Goal: Transaction & Acquisition: Obtain resource

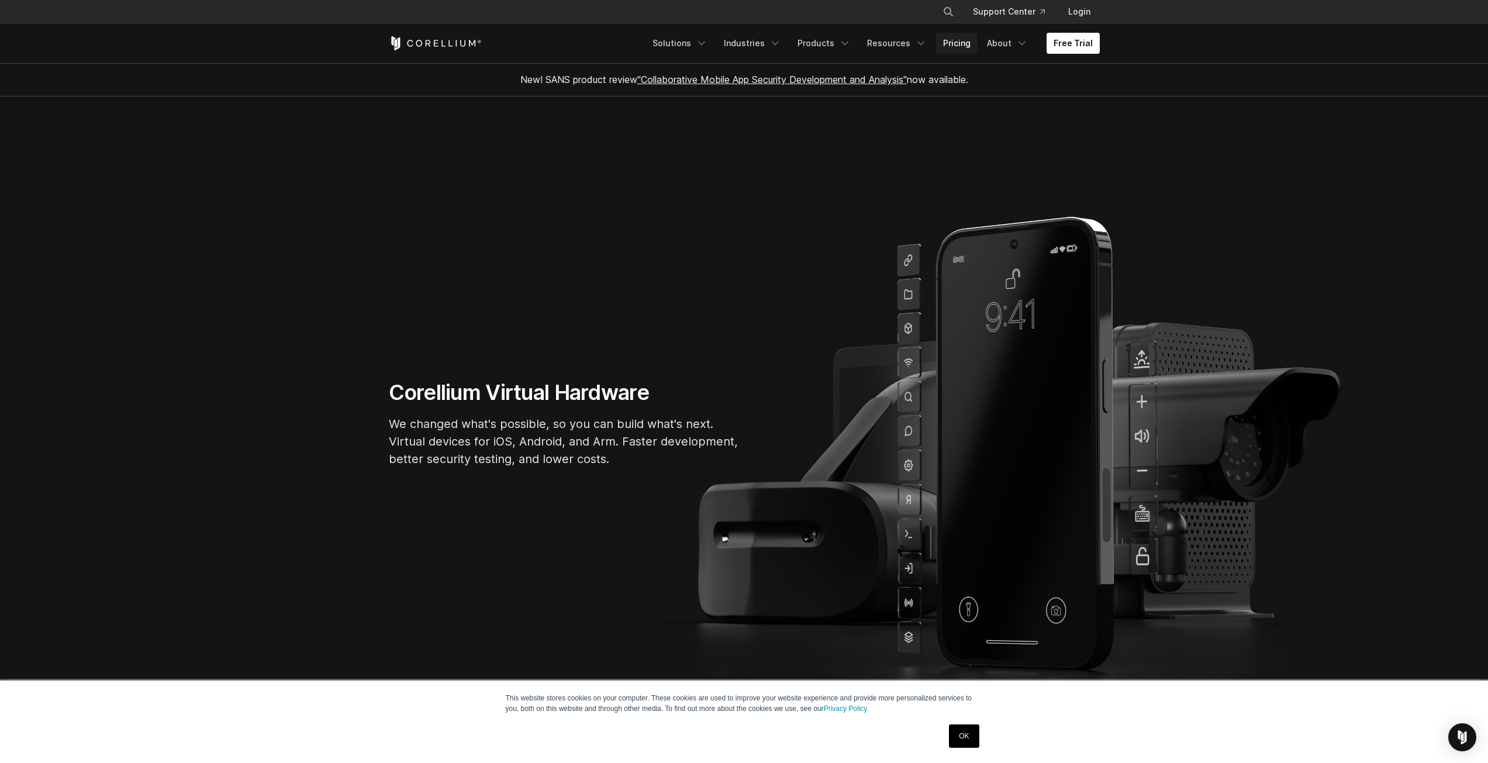
click at [948, 45] on link "Pricing" at bounding box center [957, 43] width 42 height 21
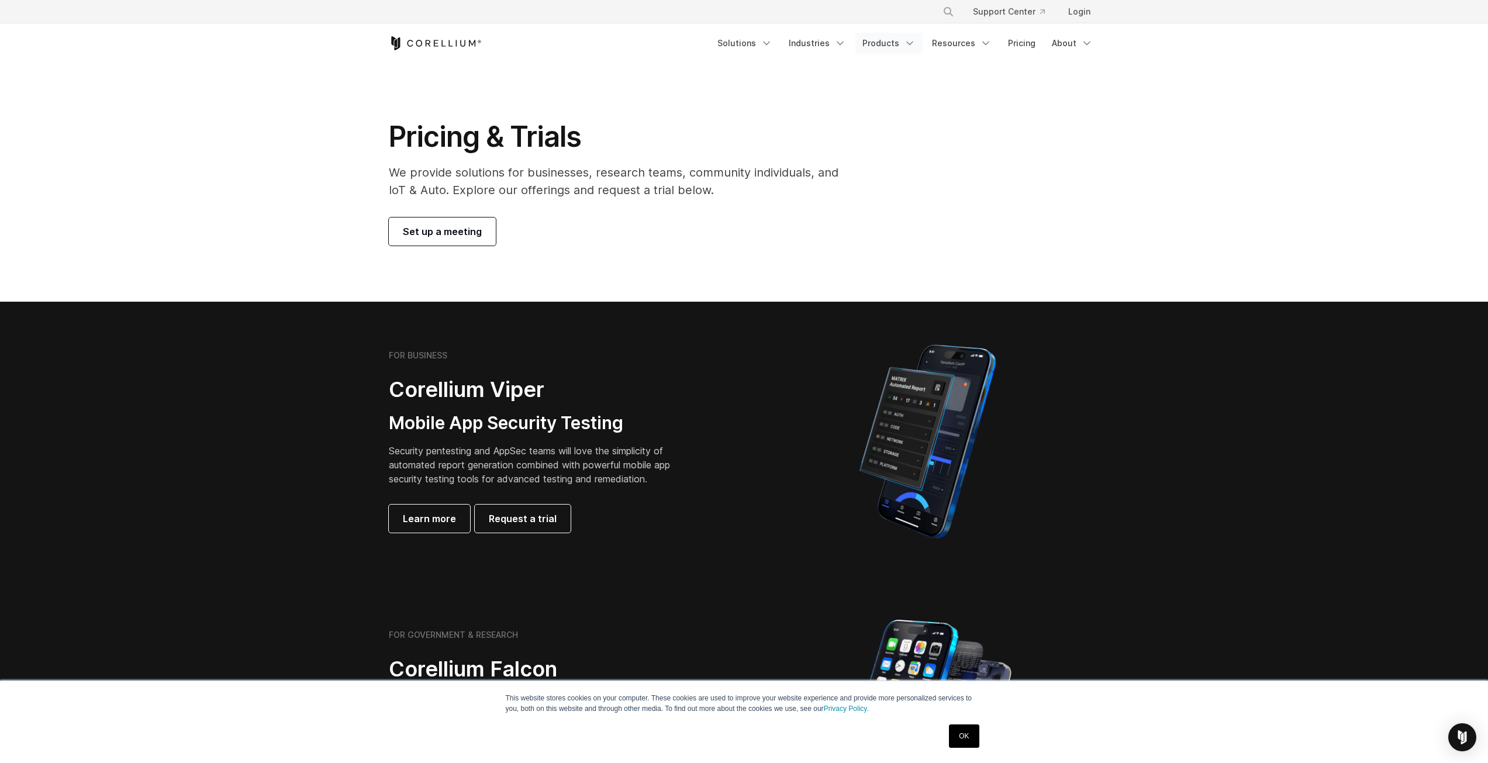
click at [885, 47] on link "Products" at bounding box center [889, 43] width 67 height 21
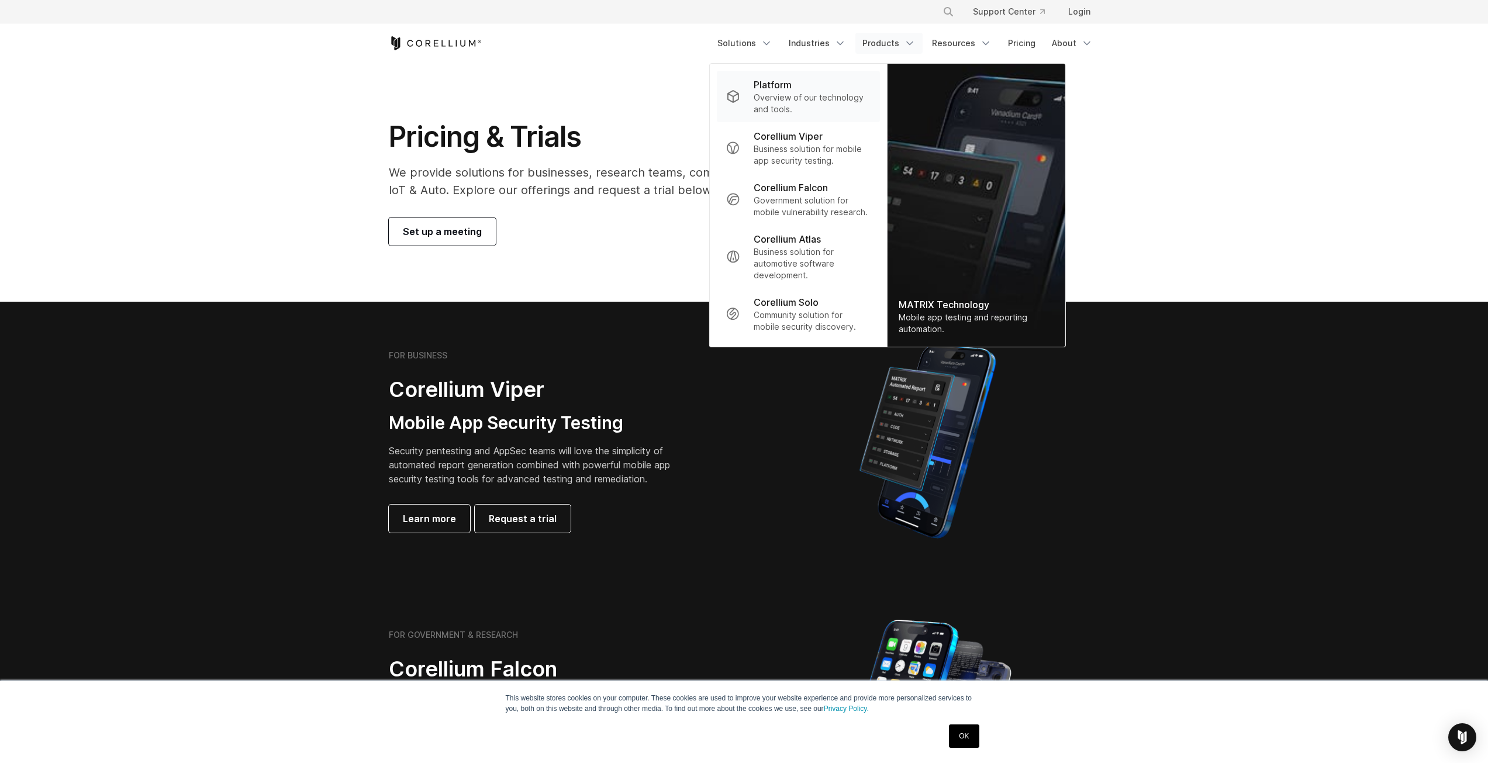
click at [802, 106] on p "Overview of our technology and tools." at bounding box center [812, 103] width 116 height 23
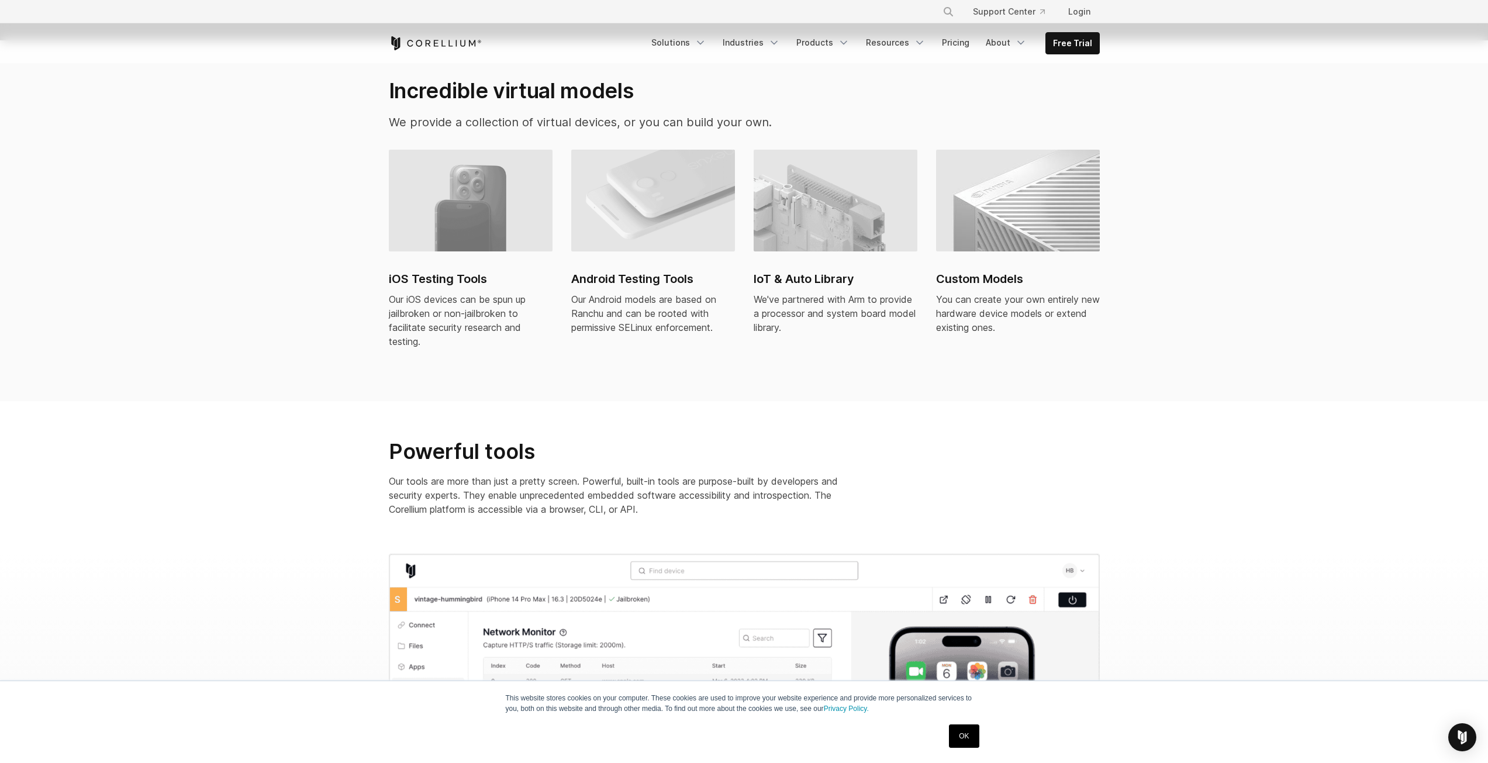
scroll to position [819, 0]
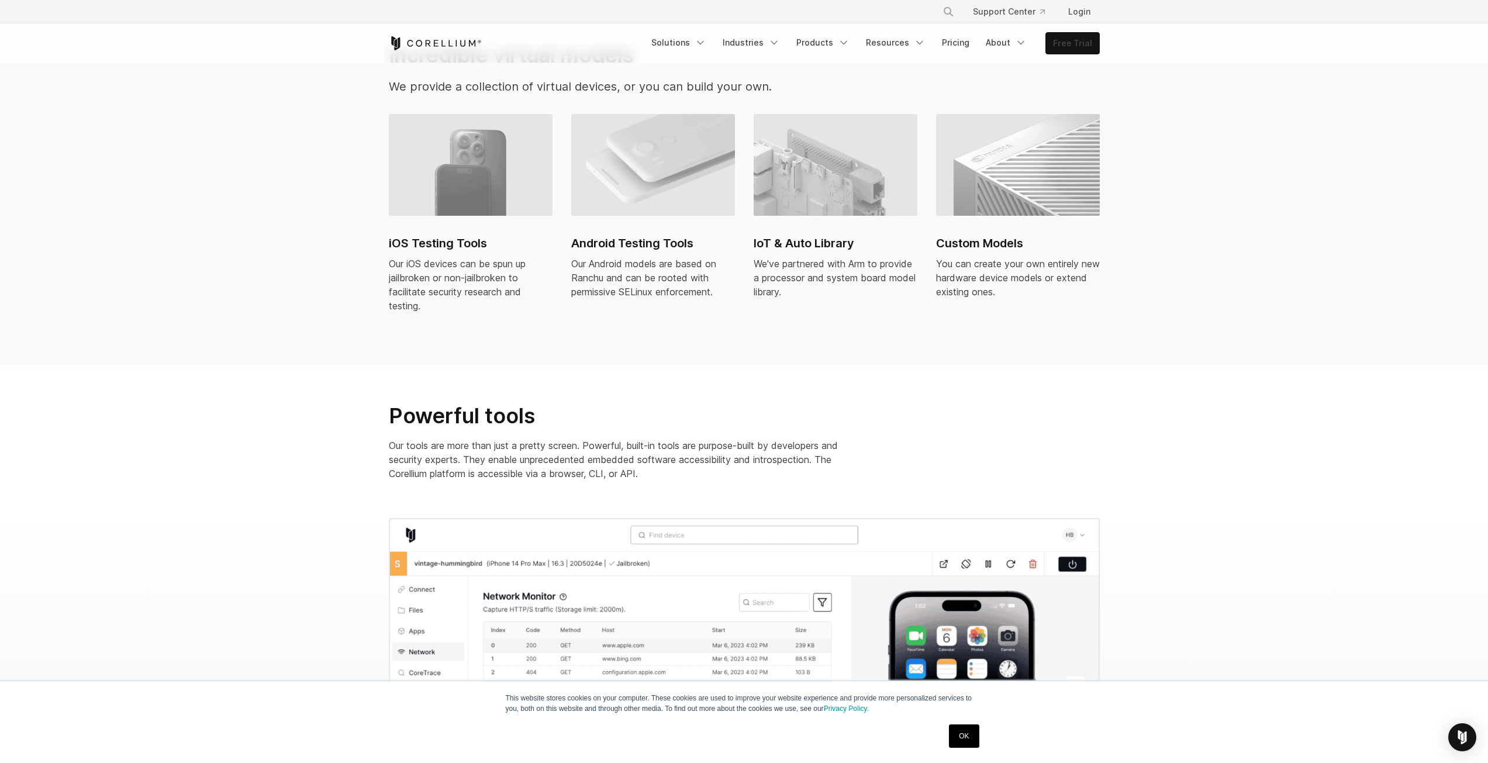
click at [1083, 42] on link "Free Trial" at bounding box center [1072, 43] width 53 height 21
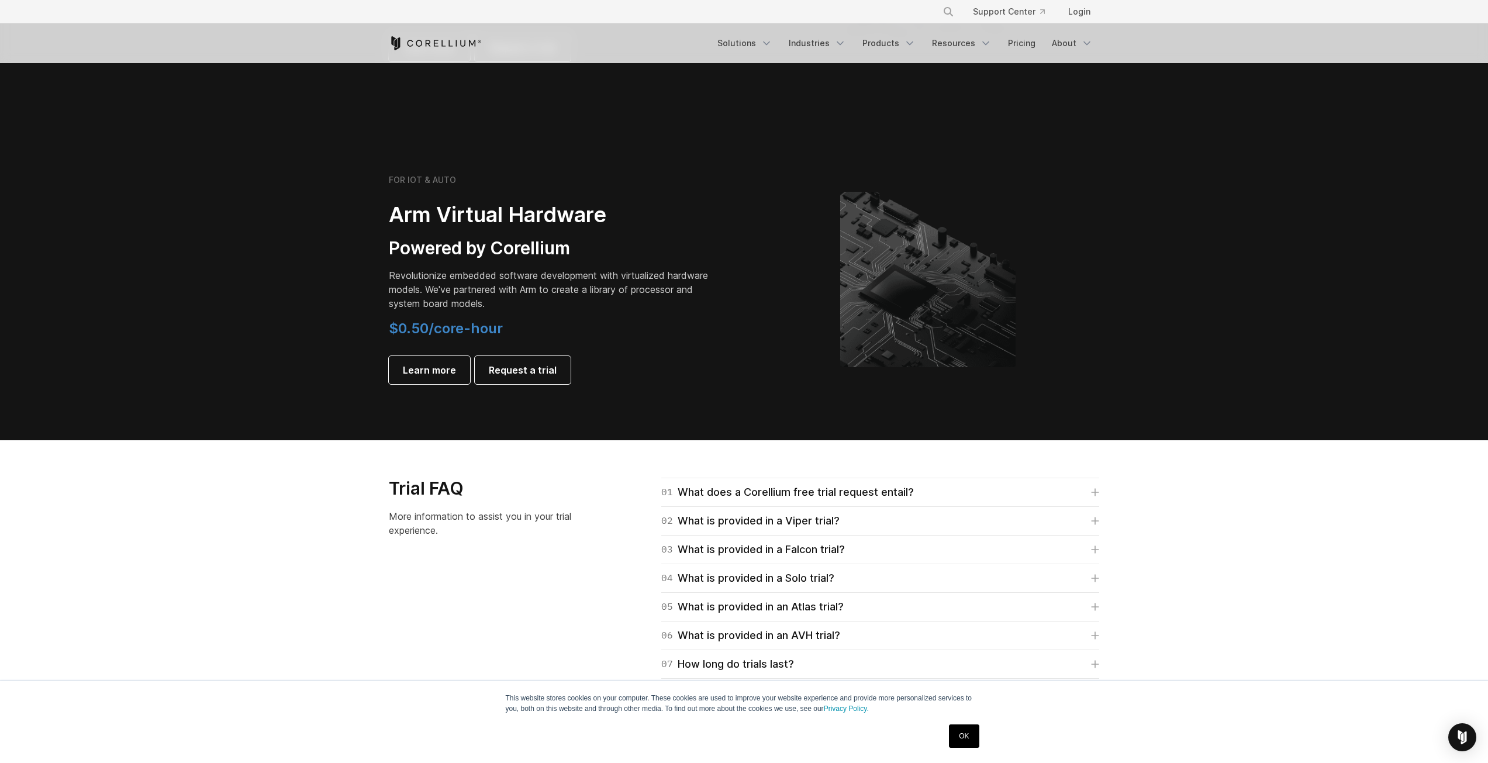
scroll to position [1287, 0]
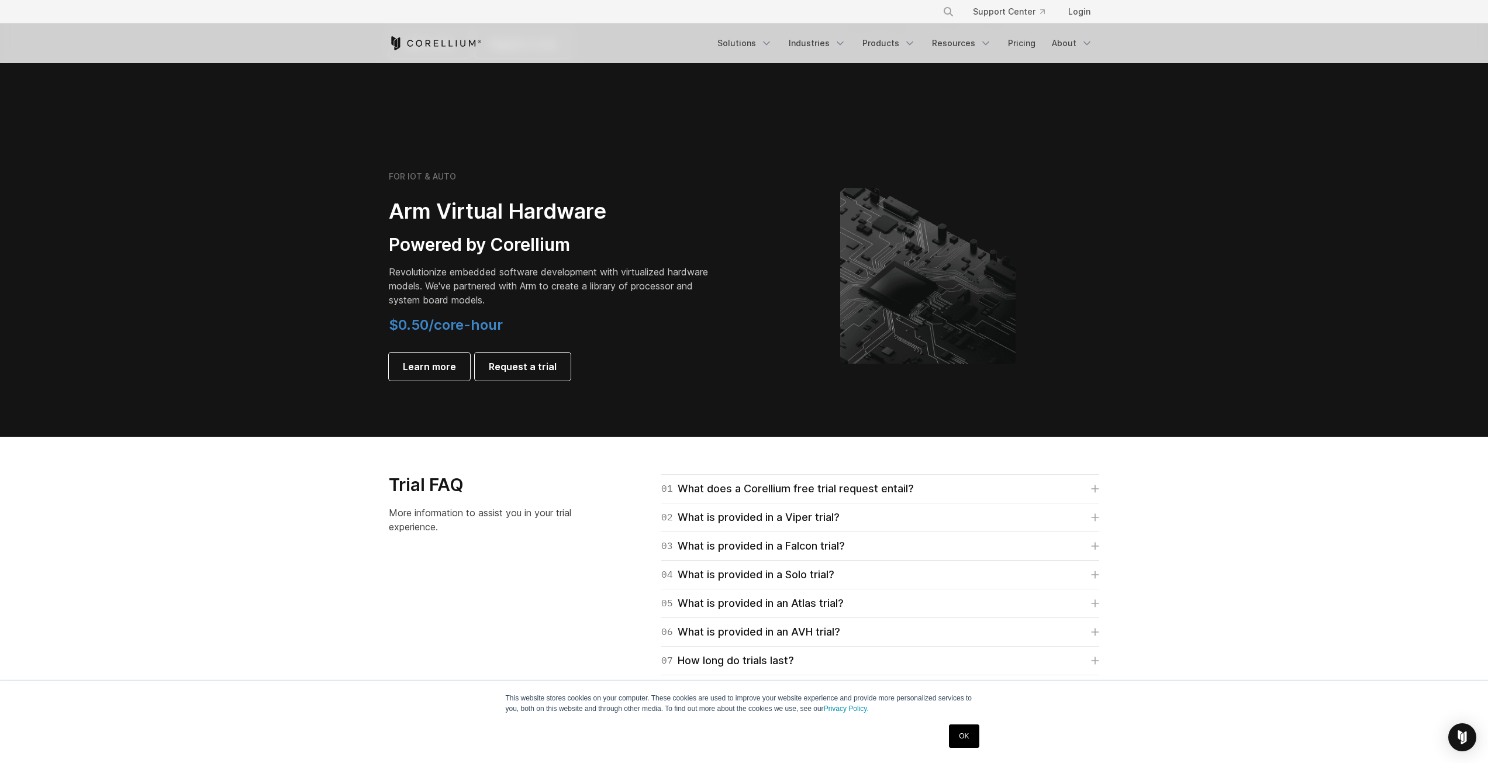
drag, startPoint x: 413, startPoint y: 220, endPoint x: 665, endPoint y: 369, distance: 292.3
click at [665, 369] on div "FOR IOT & AUTO Arm Virtual Hardware Powered by Corellium Revolutionize embedded…" at bounding box center [552, 275] width 327 height 209
click at [772, 388] on section "FOR IOT & AUTO Arm Virtual Hardware Powered by Corellium Revolutionize embedded…" at bounding box center [744, 285] width 1488 height 303
click at [425, 365] on span "Learn more" at bounding box center [429, 367] width 53 height 14
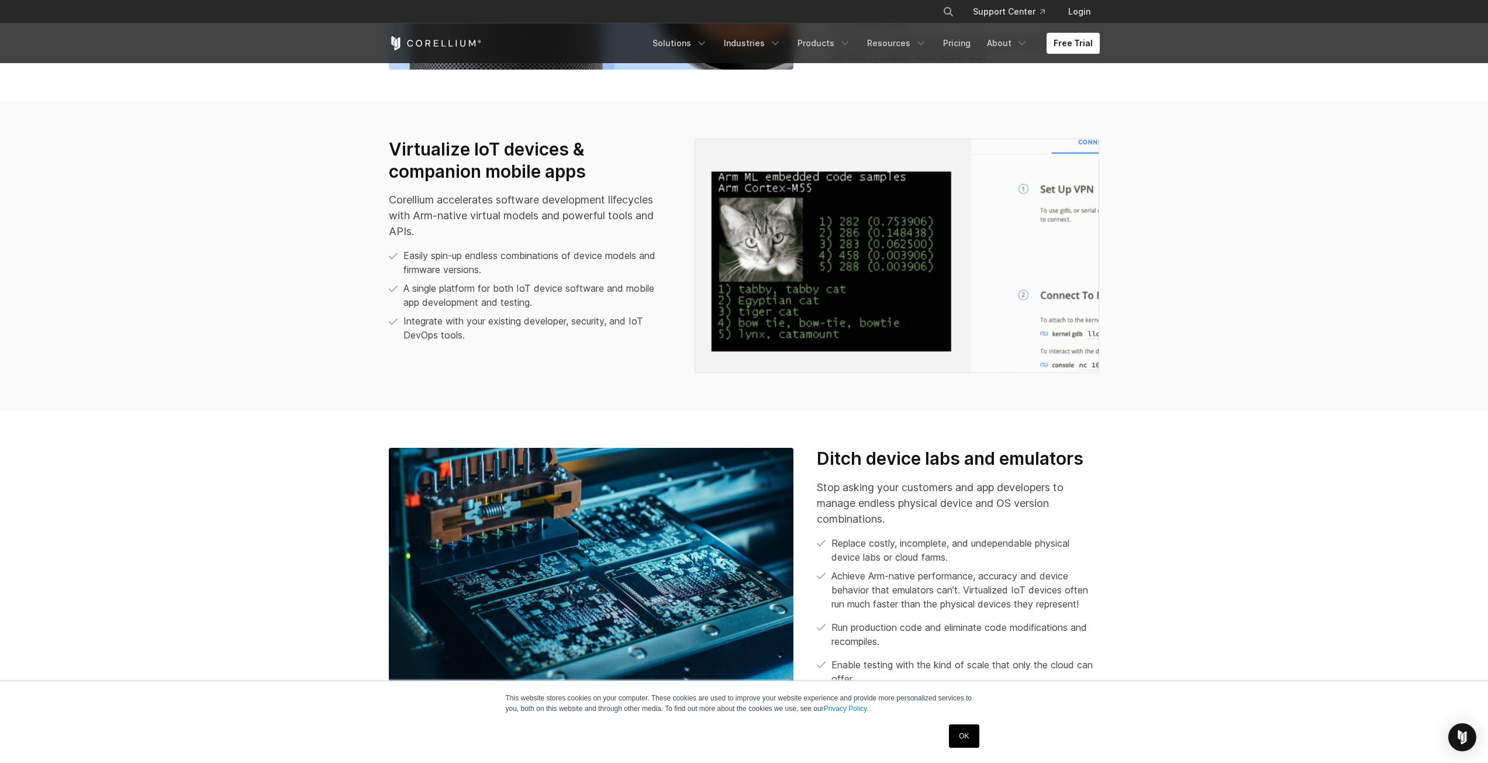
scroll to position [1462, 0]
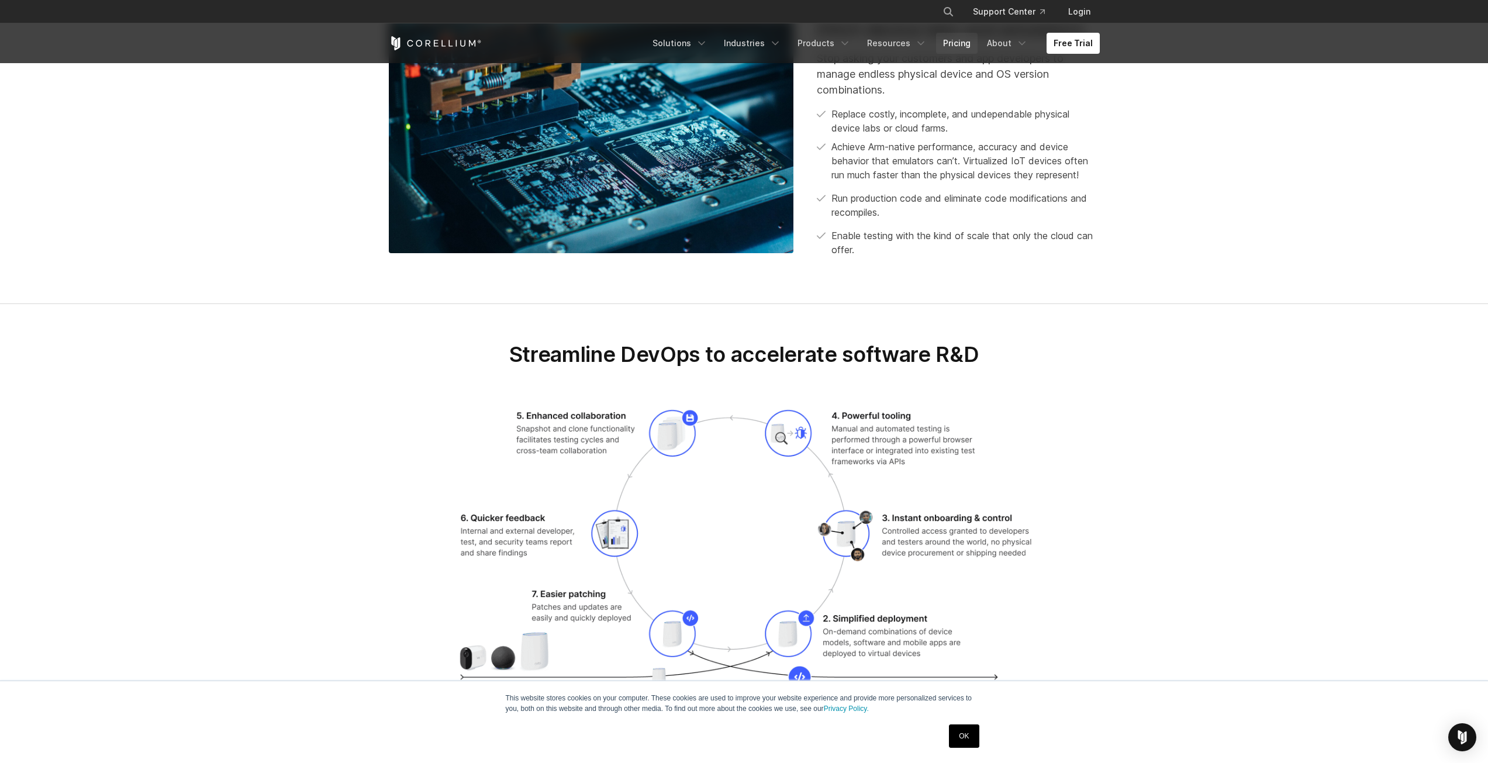
click at [960, 47] on link "Pricing" at bounding box center [957, 43] width 42 height 21
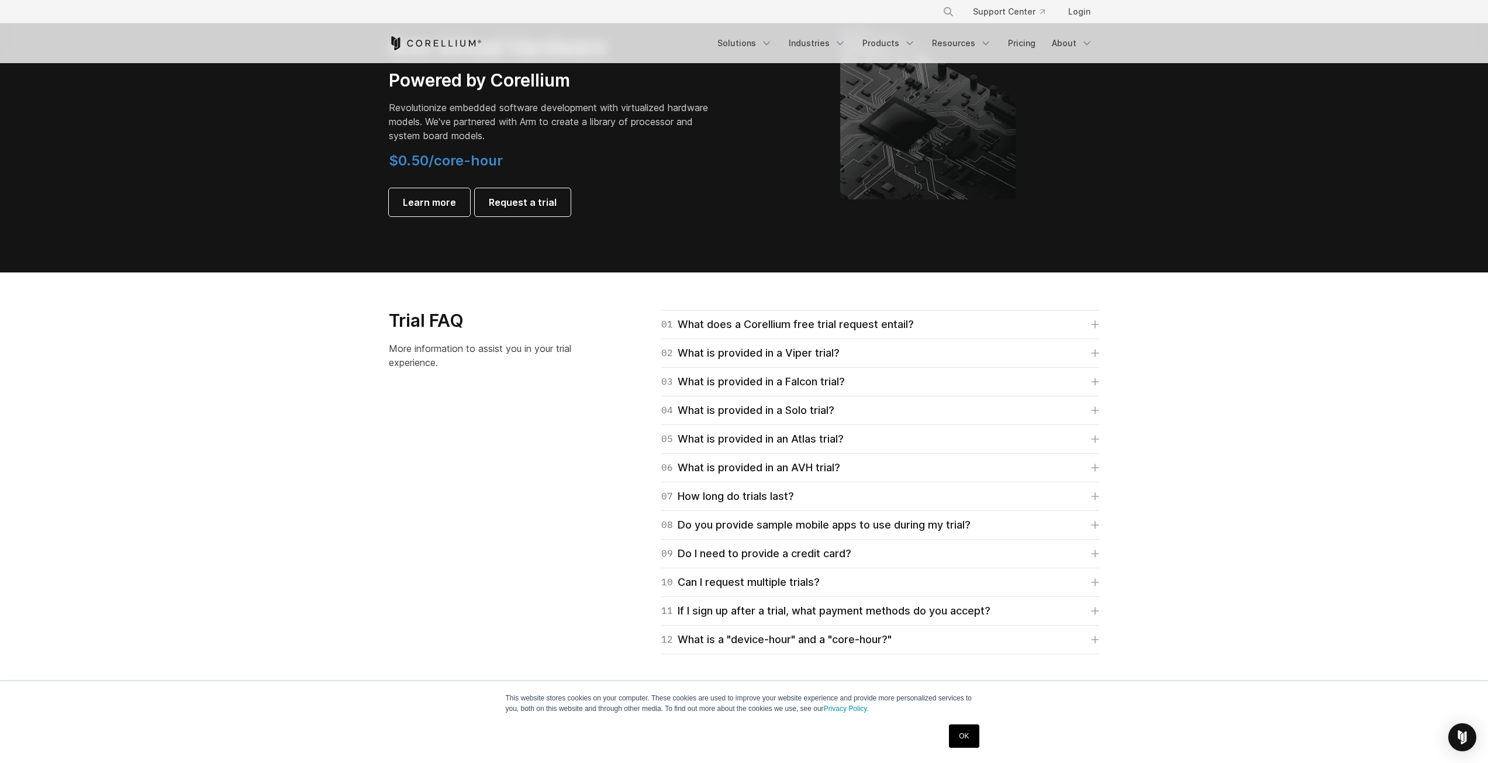
scroll to position [1217, 0]
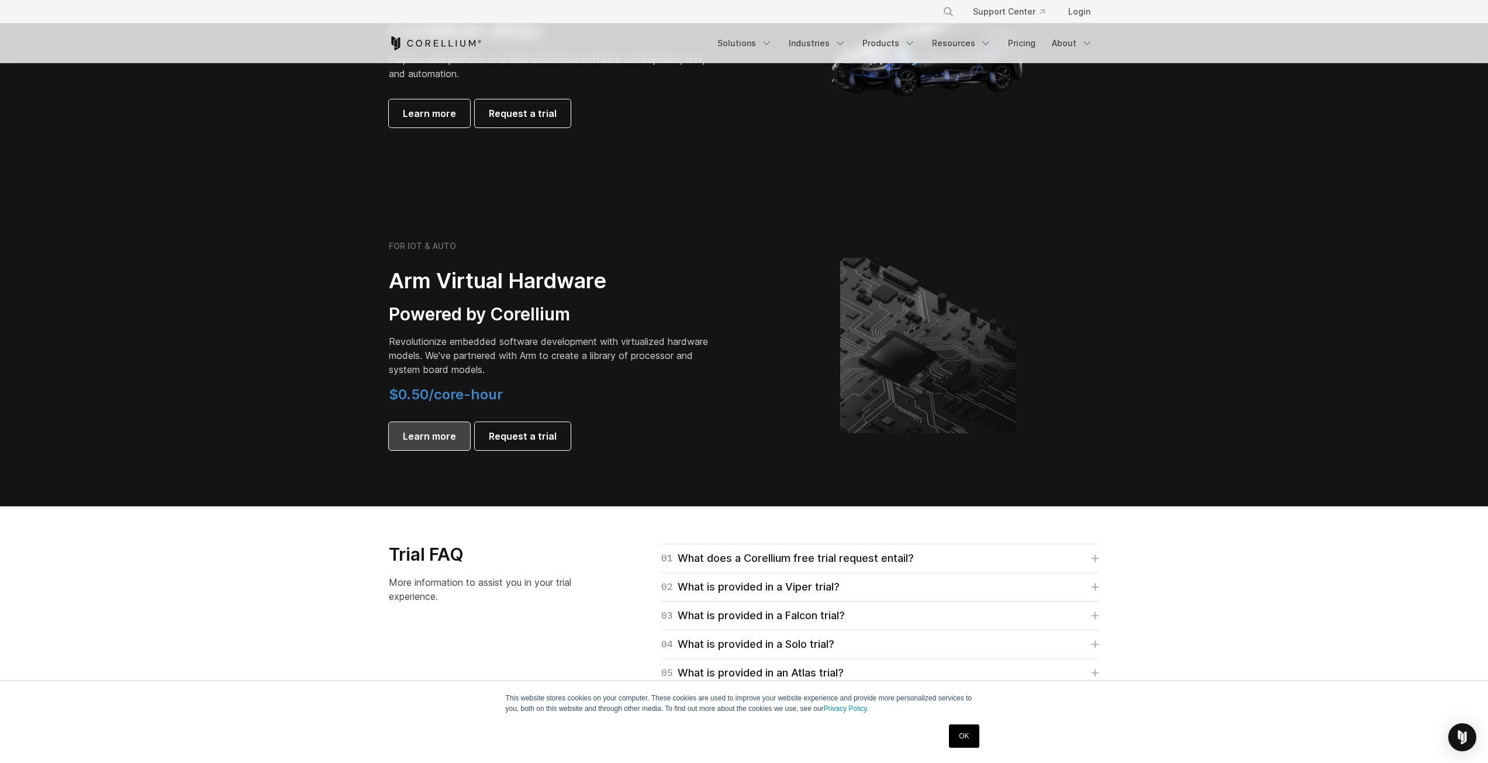
click at [442, 439] on span "Learn more" at bounding box center [429, 436] width 53 height 14
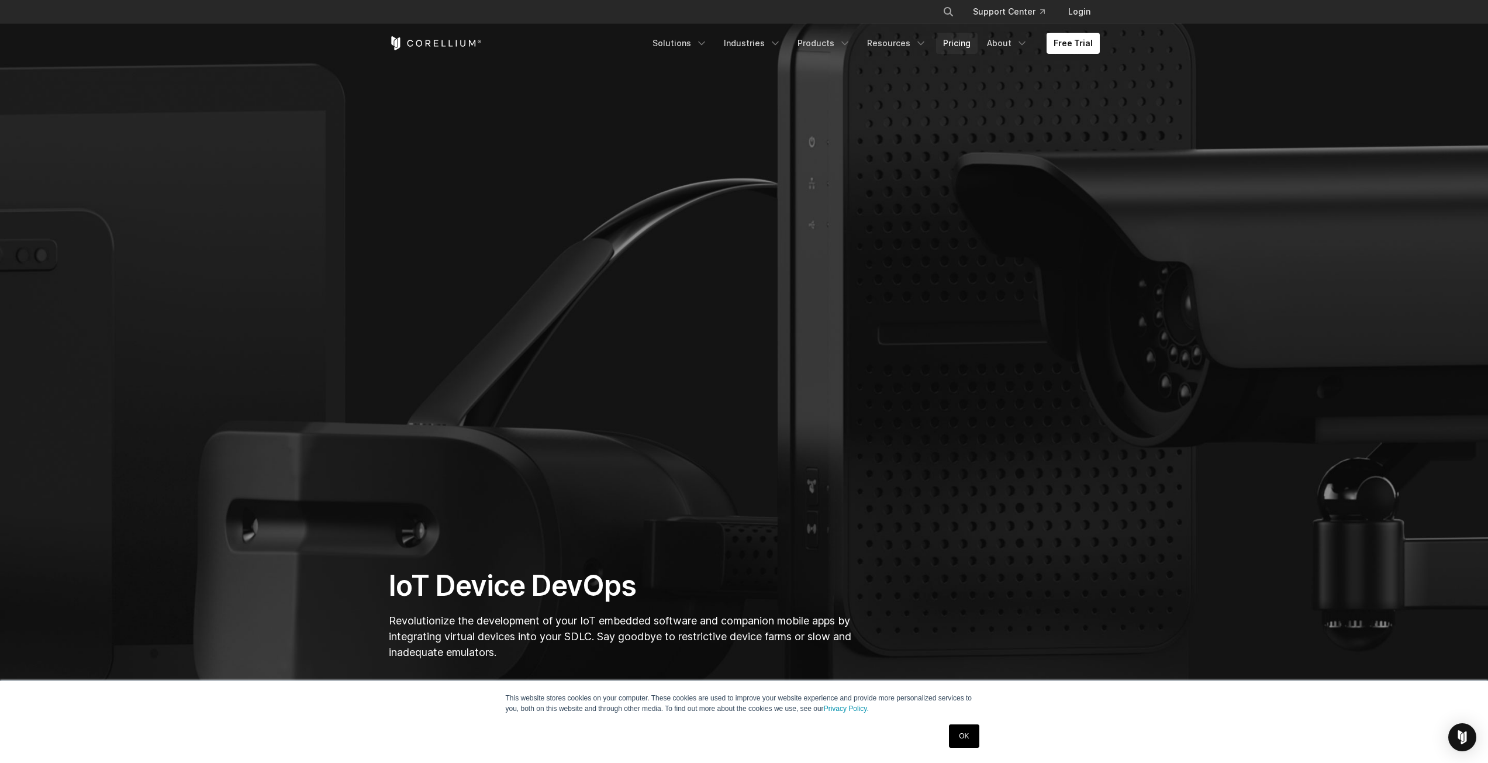
click at [961, 44] on link "Pricing" at bounding box center [957, 43] width 42 height 21
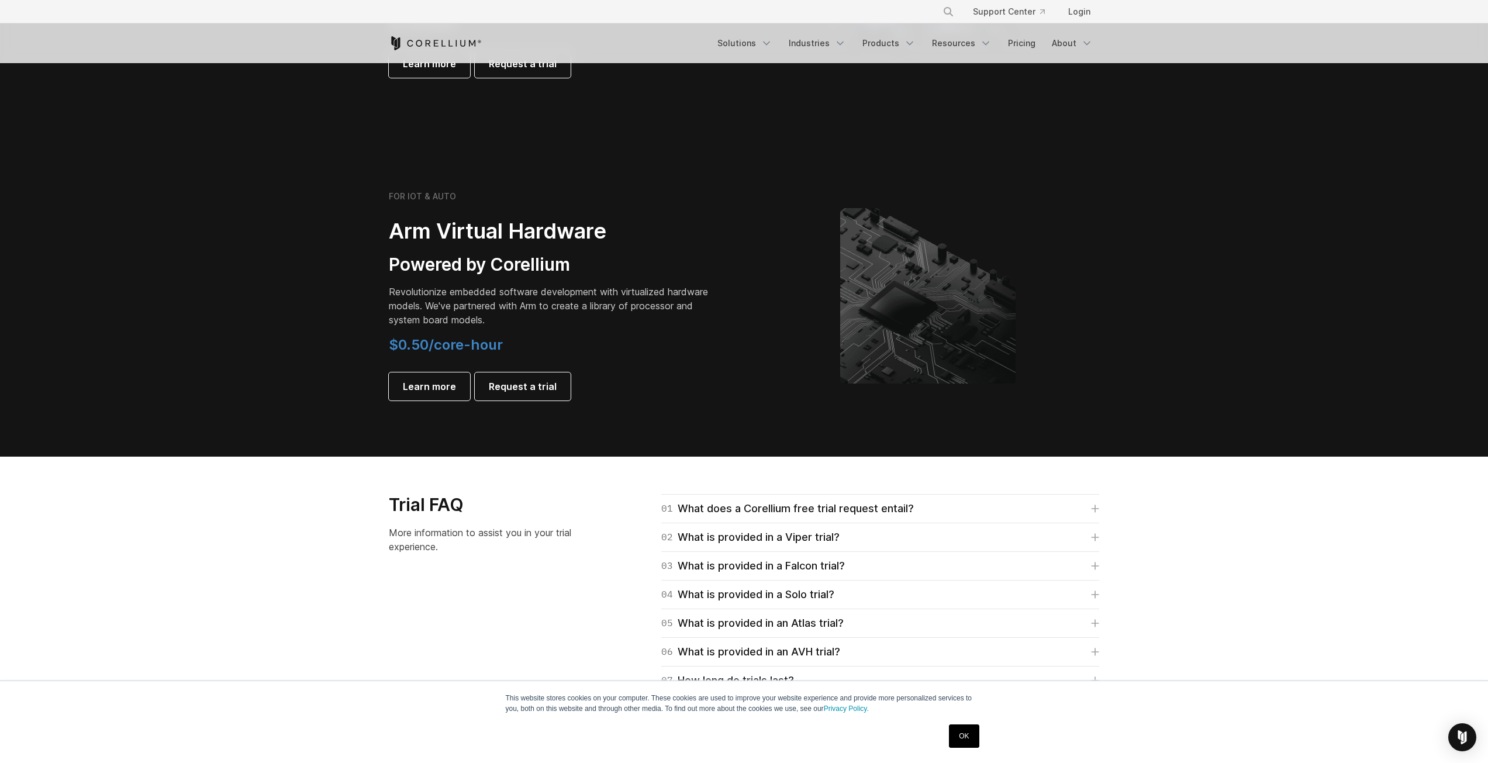
scroll to position [1287, 0]
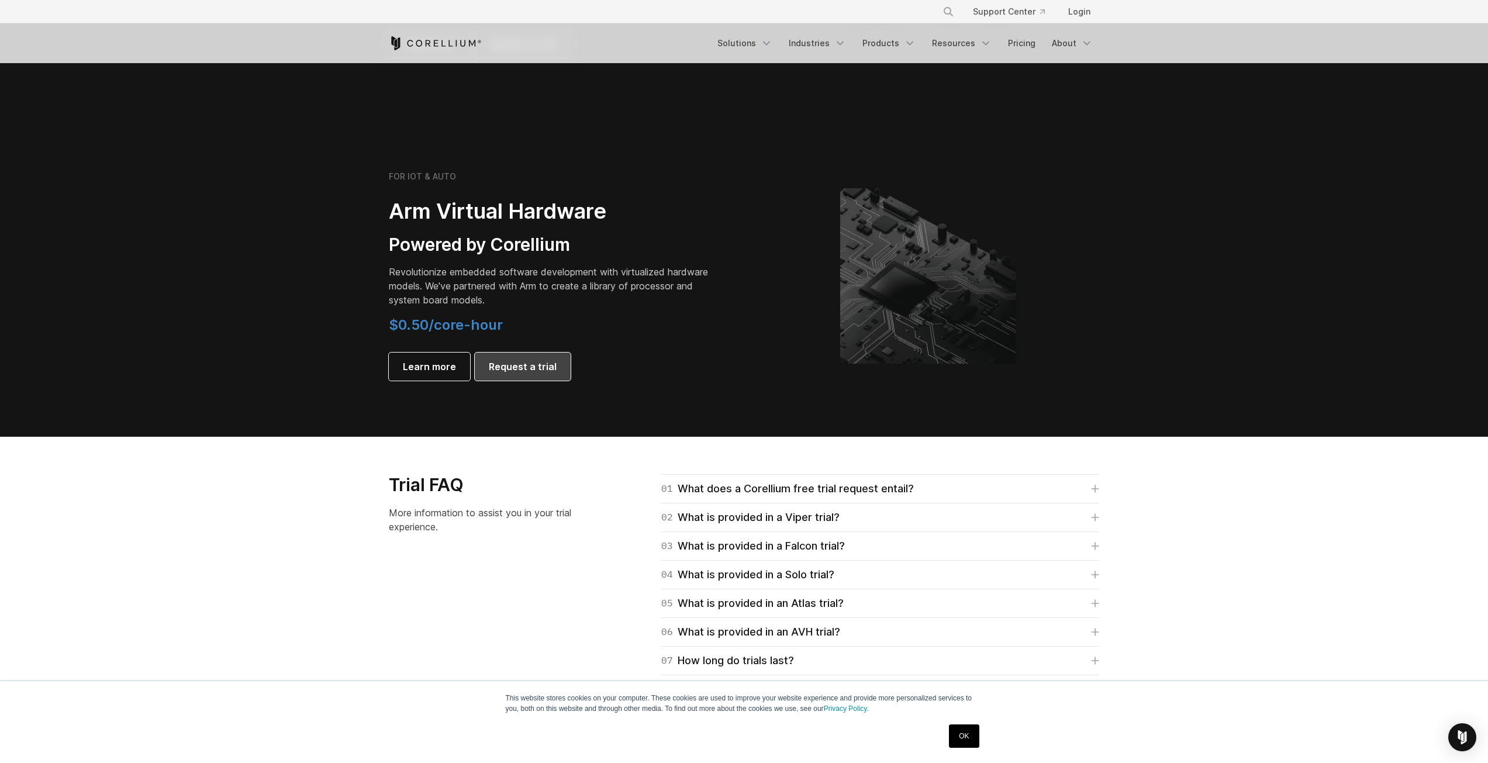
click at [526, 375] on link "Request a trial" at bounding box center [523, 367] width 96 height 28
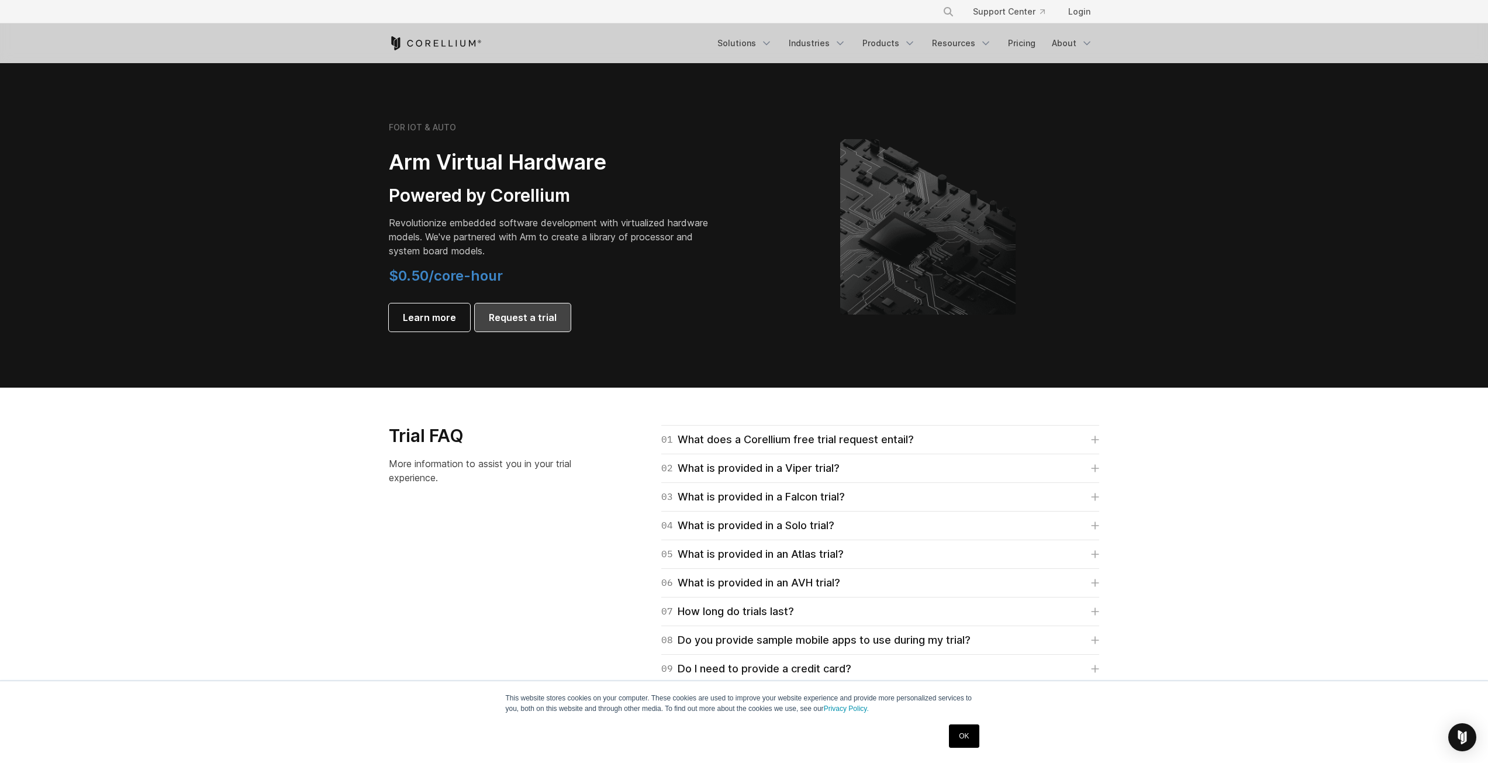
scroll to position [1334, 0]
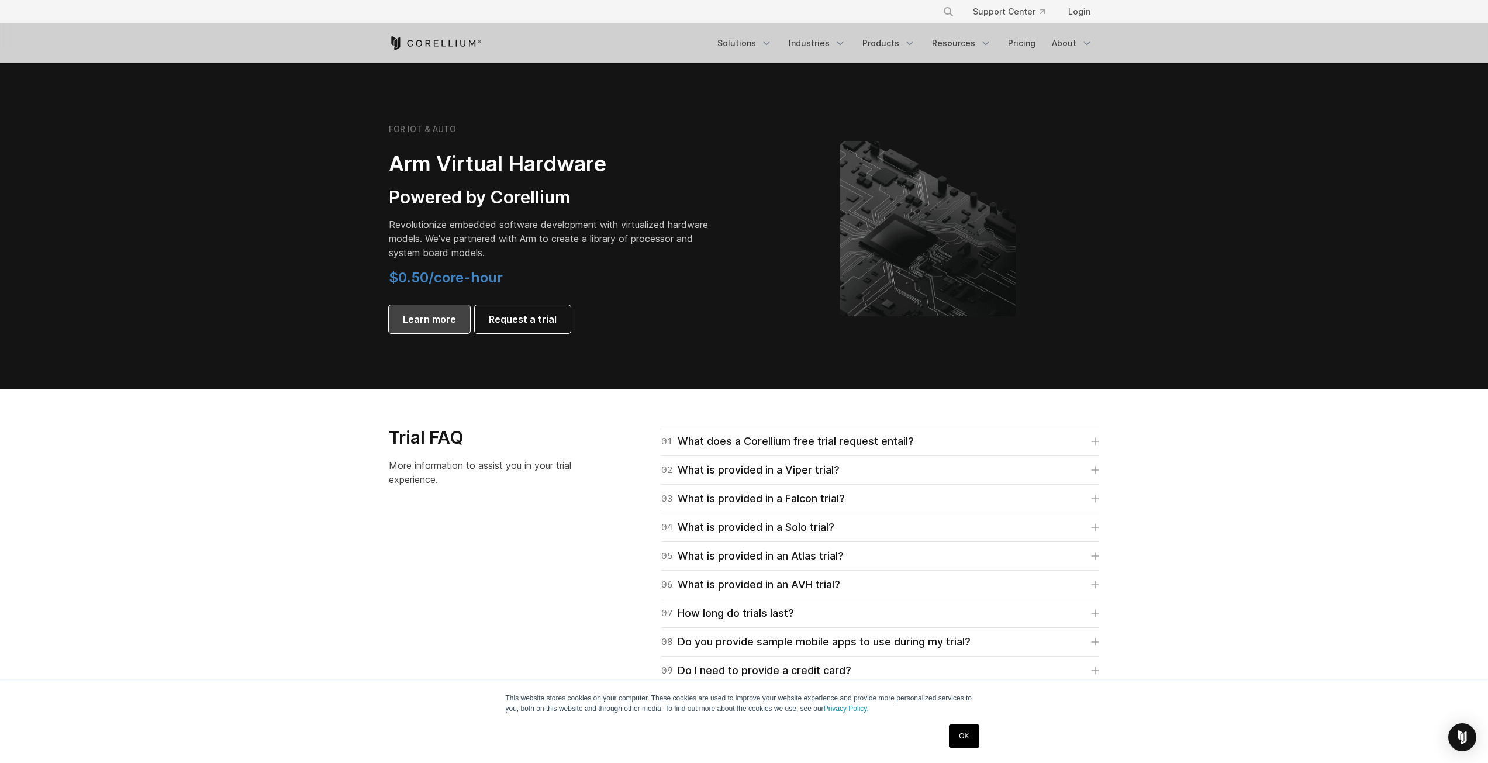
click at [429, 328] on link "Learn more" at bounding box center [429, 319] width 81 height 28
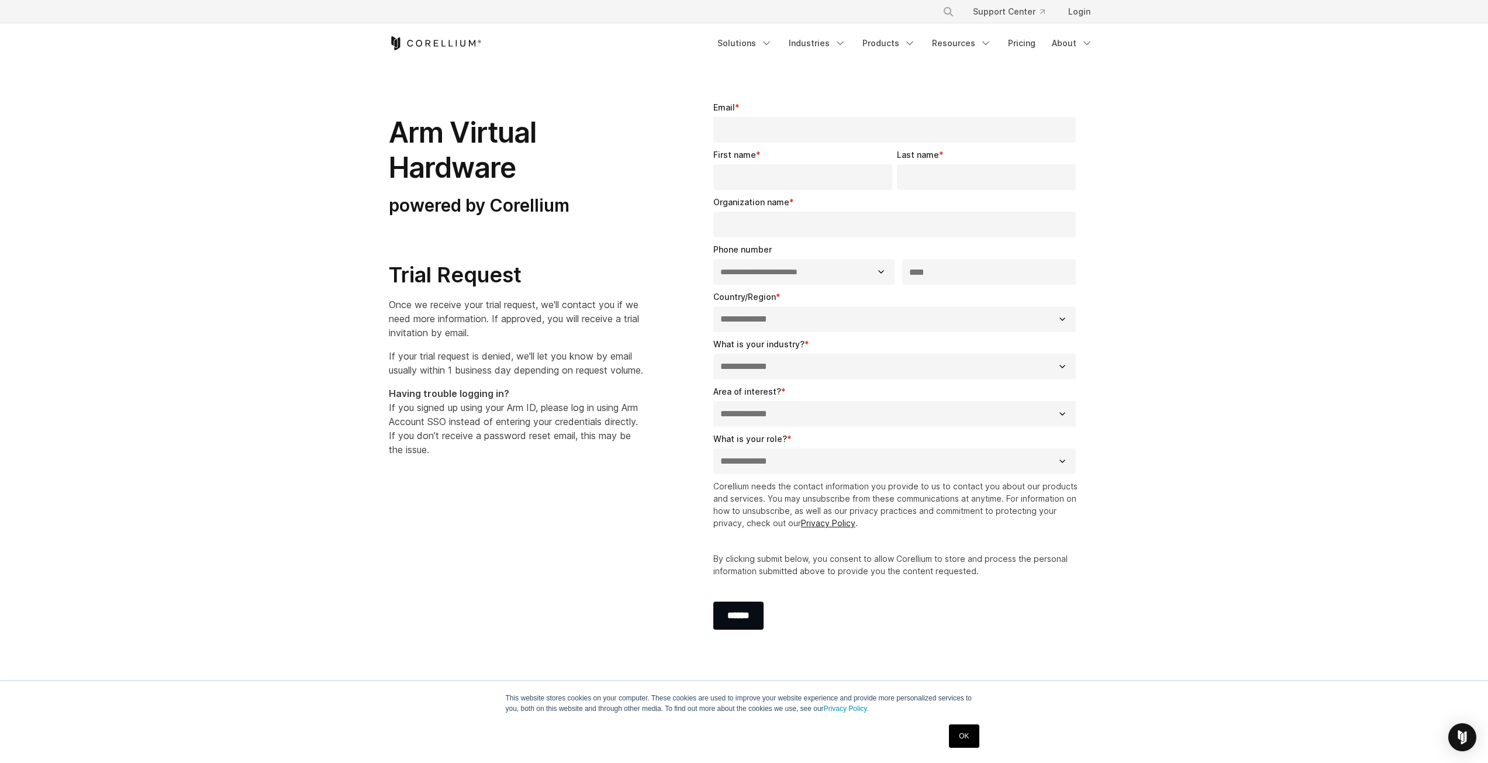
select select "**"
drag, startPoint x: 444, startPoint y: 327, endPoint x: 331, endPoint y: 304, distance: 116.0
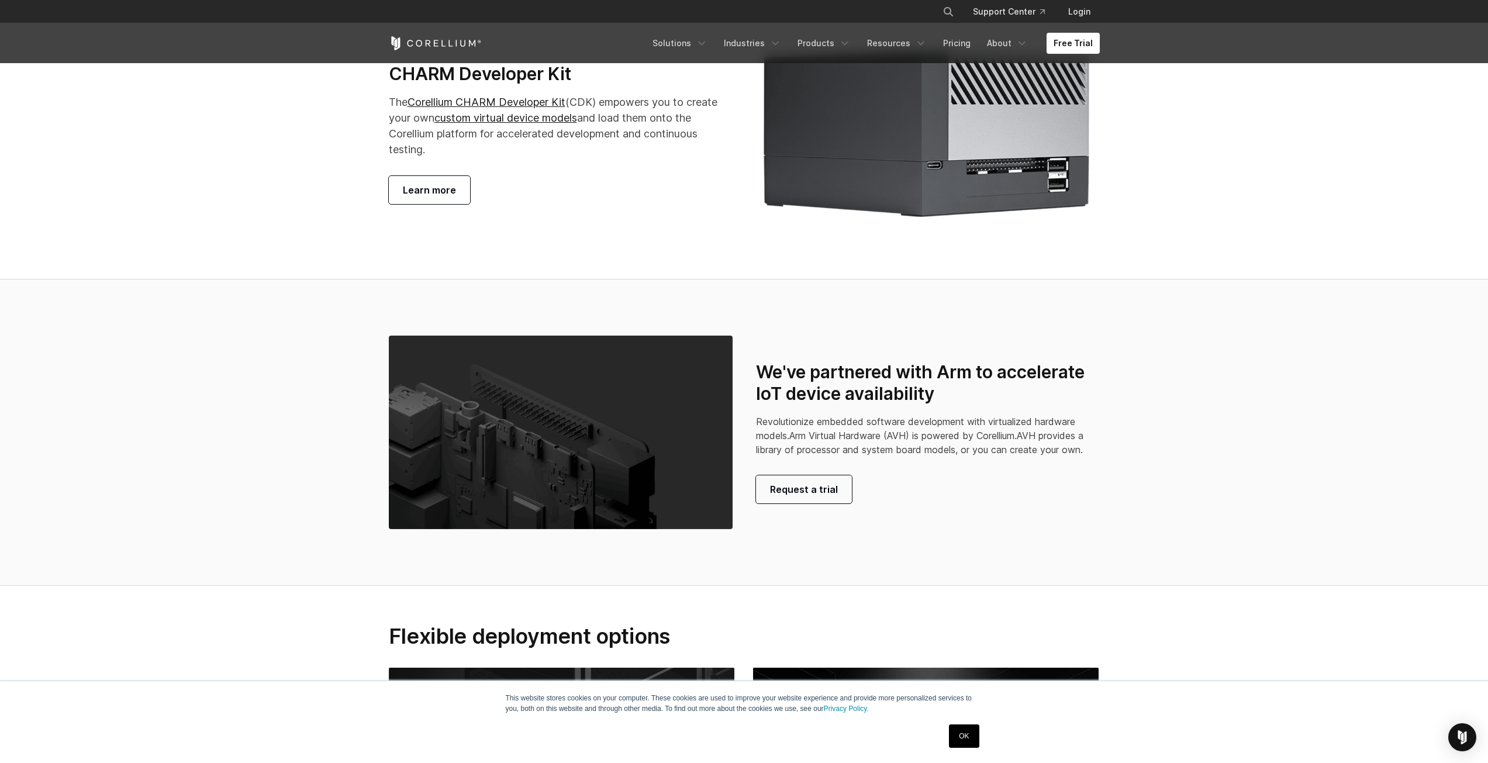
scroll to position [2573, 0]
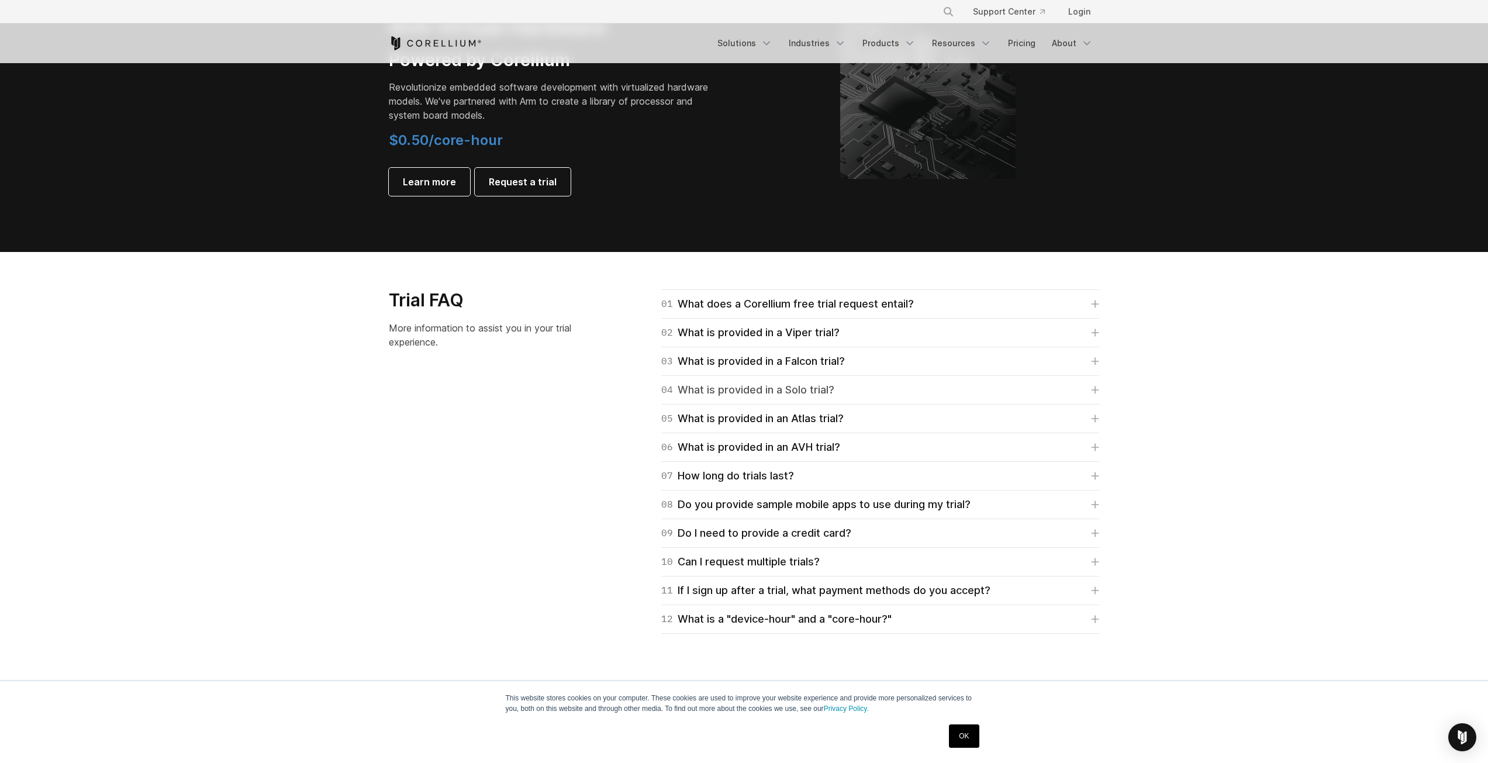
scroll to position [1392, 0]
